Goal: Task Accomplishment & Management: Manage account settings

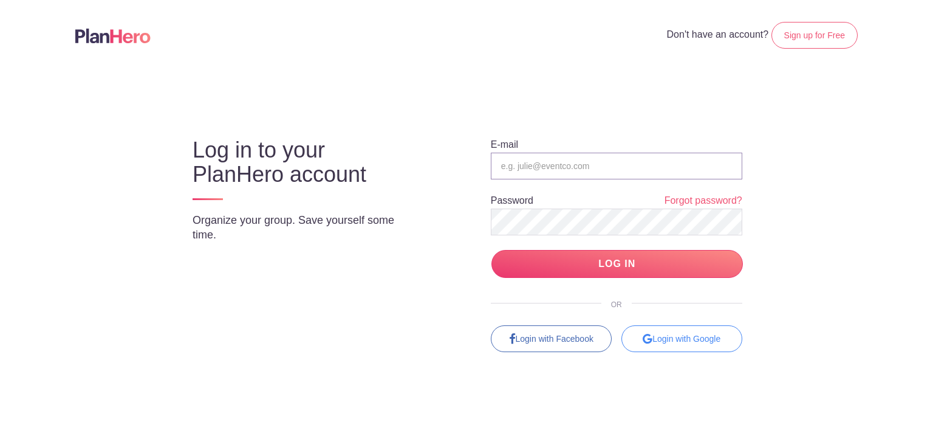
click at [578, 165] on input "email" at bounding box center [617, 165] width 252 height 27
type input "[EMAIL_ADDRESS][DOMAIN_NAME]"
click at [492, 250] on input "LOG IN" at bounding box center [618, 264] width 252 height 29
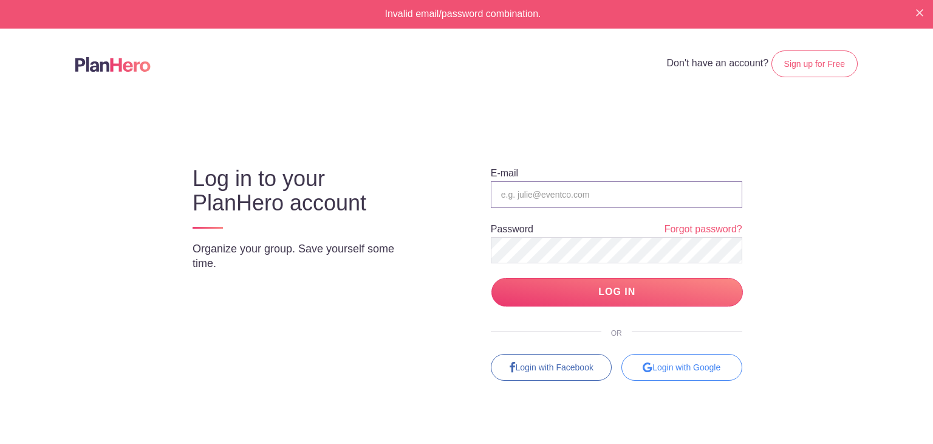
click at [554, 190] on input "email" at bounding box center [617, 194] width 252 height 27
type input "[EMAIL_ADDRESS][DOMAIN_NAME]"
click at [683, 226] on link "Forgot password?" at bounding box center [704, 229] width 78 height 14
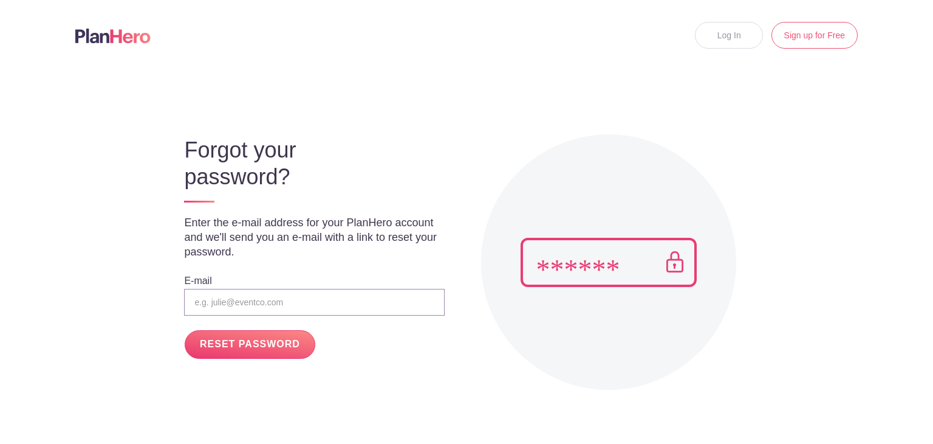
click at [270, 296] on input "email" at bounding box center [314, 302] width 260 height 27
type input "[EMAIL_ADDRESS][DOMAIN_NAME]"
click at [255, 350] on input "RESET PASSWORD" at bounding box center [250, 344] width 130 height 29
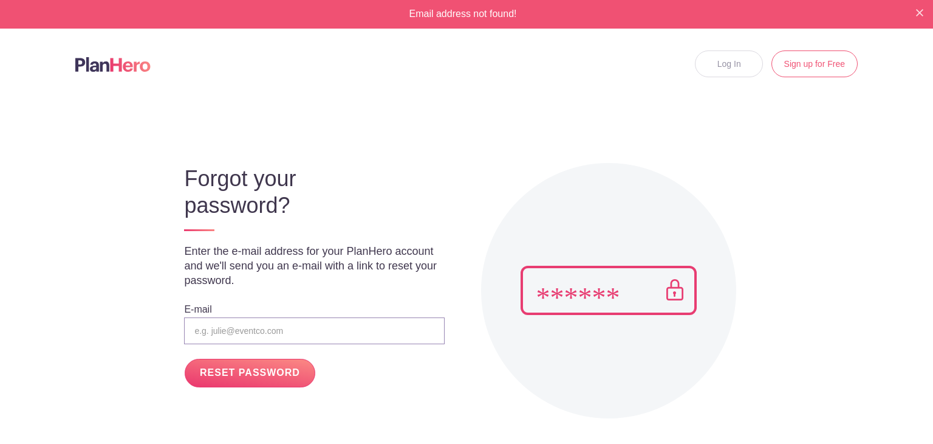
click at [211, 330] on input "email" at bounding box center [314, 330] width 260 height 27
drag, startPoint x: 224, startPoint y: 332, endPoint x: 76, endPoint y: 277, distance: 157.6
click at [75, 285] on body "Email address not found! Log In Sign up for Free Forgot your password? Enter th…" at bounding box center [466, 222] width 933 height 444
type input "leasing@villagesapartmentsmeridian.com"
click at [253, 374] on input "RESET PASSWORD" at bounding box center [250, 372] width 130 height 29
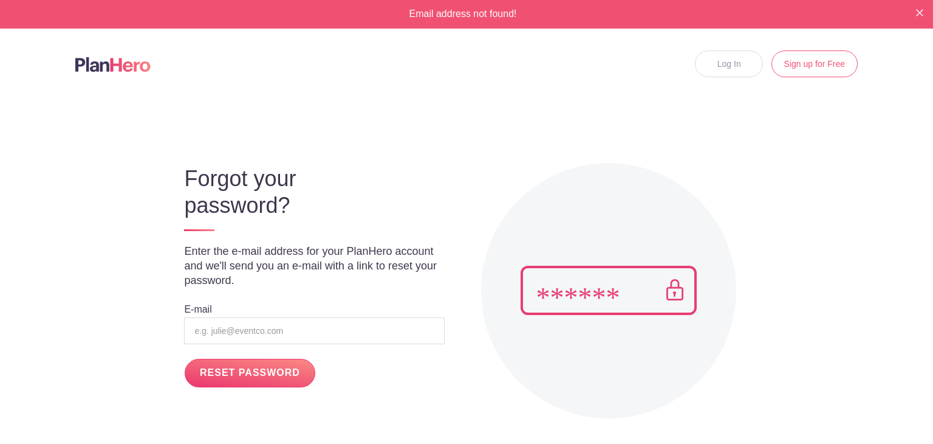
click at [278, 262] on p "Enter the e-mail address for your PlanHero account and we'll send you an e-mail…" at bounding box center [314, 266] width 260 height 44
click at [234, 275] on p "Enter the e-mail address for your PlanHero account and we'll send you an e-mail…" at bounding box center [314, 266] width 260 height 44
click at [195, 332] on input "email" at bounding box center [314, 330] width 260 height 27
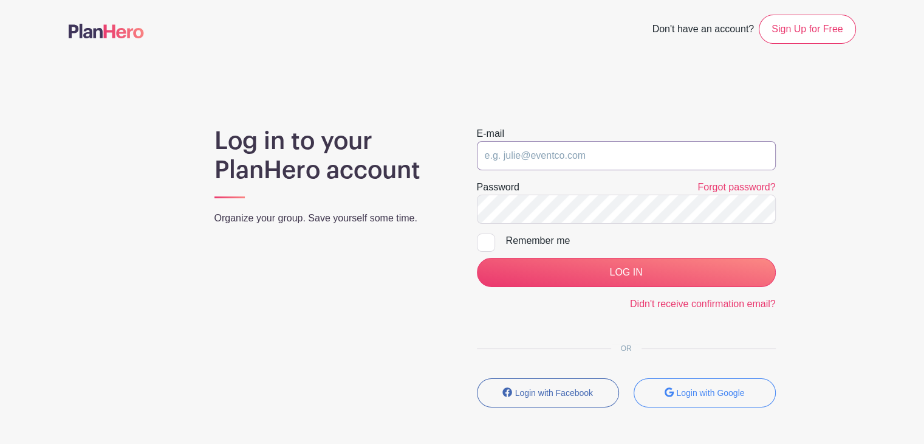
click at [537, 156] on input "email" at bounding box center [626, 155] width 299 height 29
type input "[EMAIL_ADDRESS][DOMAIN_NAME]"
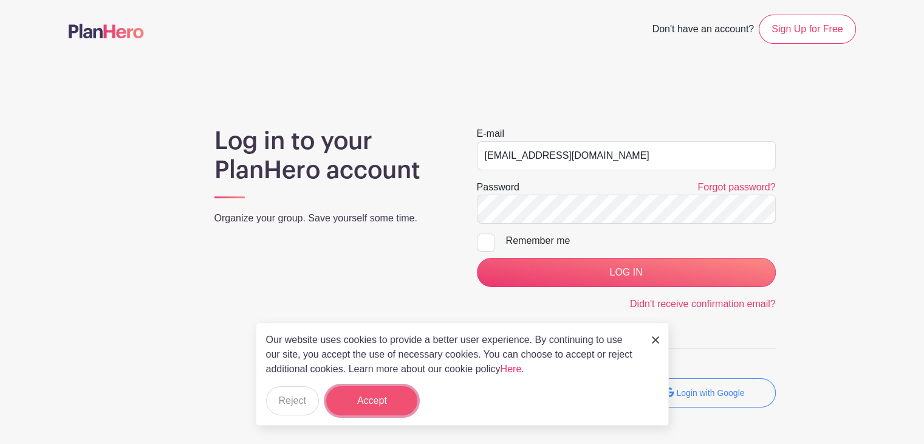
click at [385, 408] on button "Accept" at bounding box center [371, 400] width 91 height 29
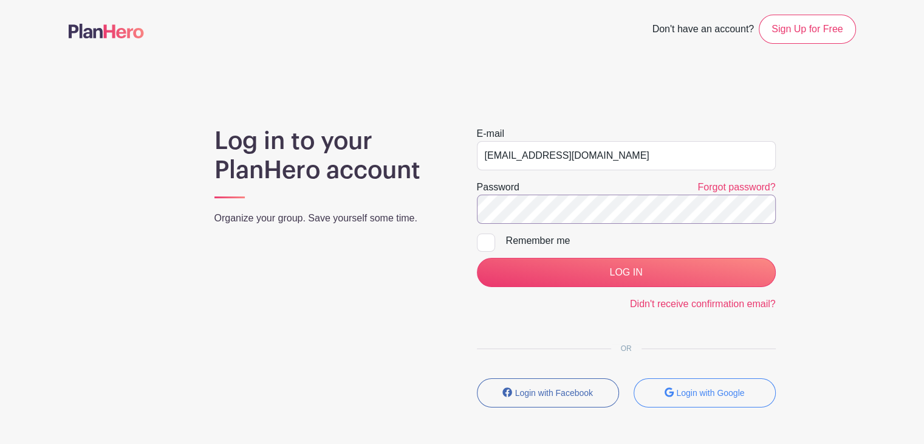
click at [477, 258] on input "LOG IN" at bounding box center [626, 272] width 299 height 29
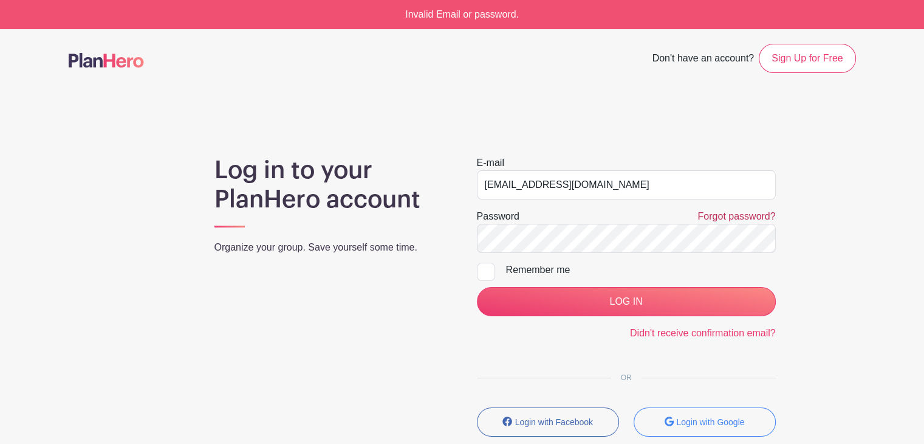
click at [725, 218] on link "Forgot password?" at bounding box center [736, 216] width 78 height 10
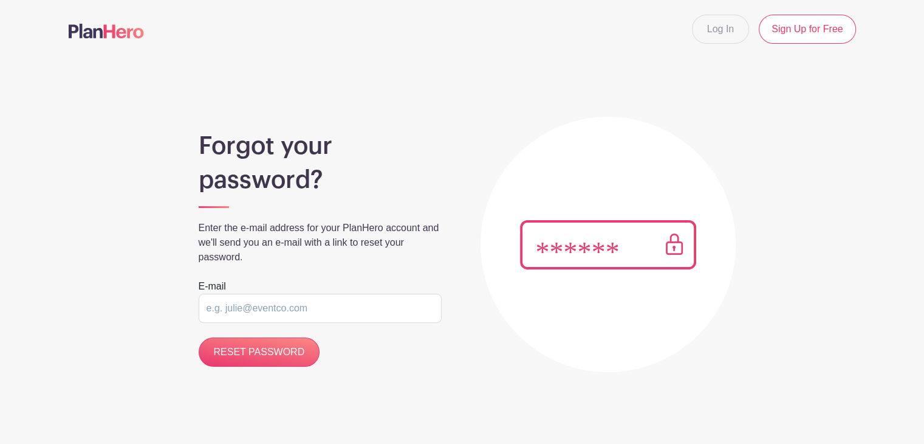
click at [239, 306] on input "email" at bounding box center [320, 307] width 243 height 29
type input "[EMAIL_ADDRESS][DOMAIN_NAME]"
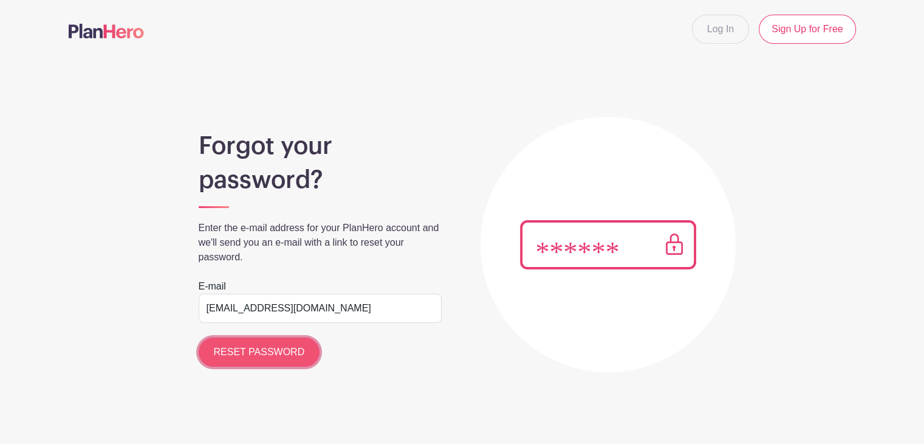
click at [268, 348] on input "RESET PASSWORD" at bounding box center [260, 351] width 122 height 29
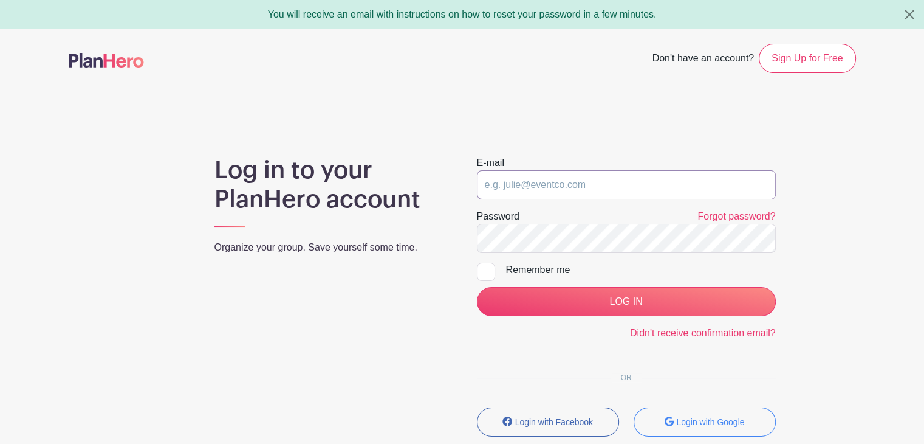
click at [547, 183] on input "email" at bounding box center [626, 184] width 299 height 29
click at [543, 183] on input "email" at bounding box center [626, 184] width 299 height 29
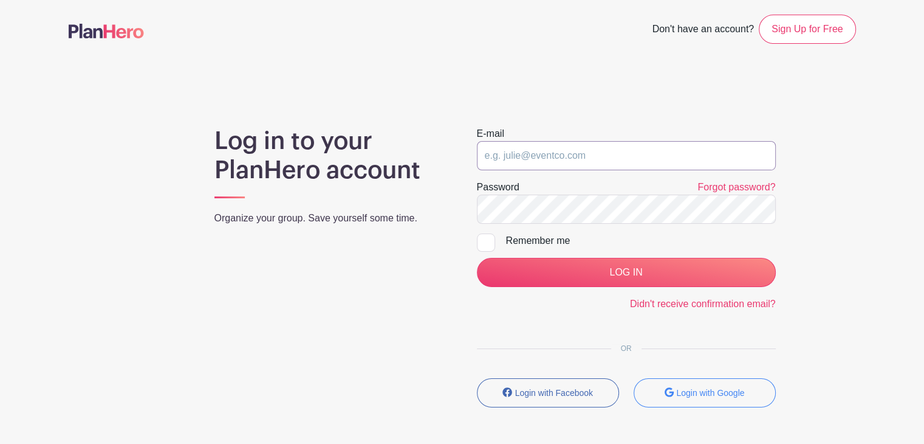
click at [525, 160] on input "email" at bounding box center [626, 155] width 299 height 29
paste input "villageapartmentsmeridian@gmail.com"
type input "villageapartmentsmeridian@gmail.com"
click at [477, 258] on input "LOG IN" at bounding box center [626, 272] width 299 height 29
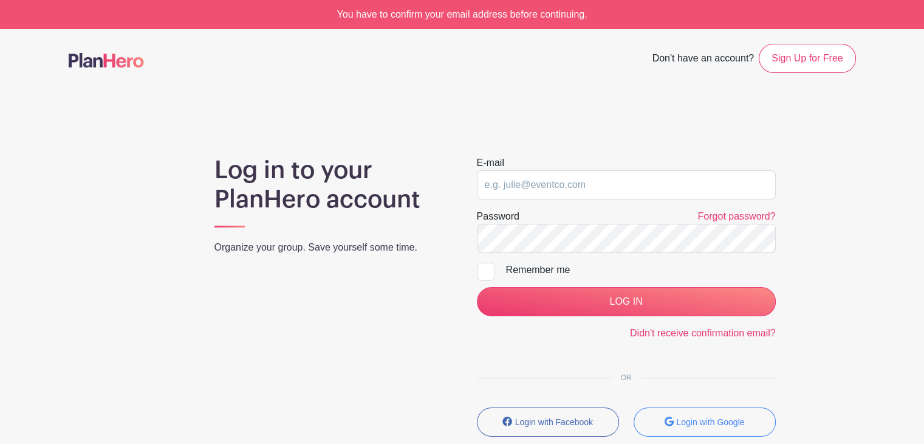
click at [432, 15] on div "You have to confirm your email address before continuing." at bounding box center [462, 14] width 924 height 29
click at [527, 191] on input "email" at bounding box center [626, 184] width 299 height 29
type input "[EMAIL_ADDRESS][DOMAIN_NAME]"
click at [477, 287] on input "LOG IN" at bounding box center [626, 301] width 299 height 29
